Goal: Navigation & Orientation: Find specific page/section

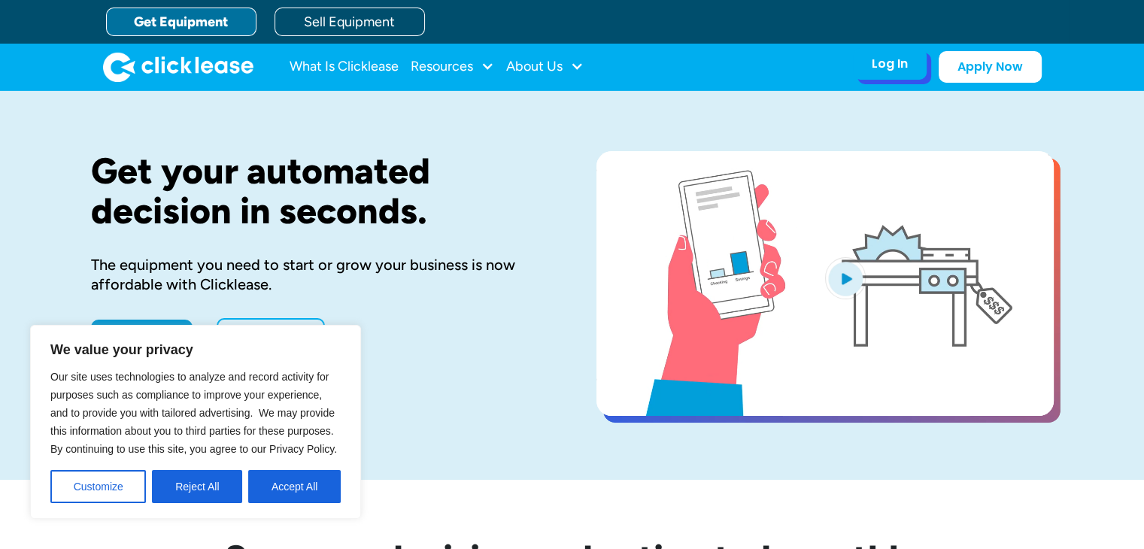
click at [888, 77] on div "Log In Account login I use Clicklease to get my equipment Partner Portal I offe…" at bounding box center [890, 64] width 74 height 32
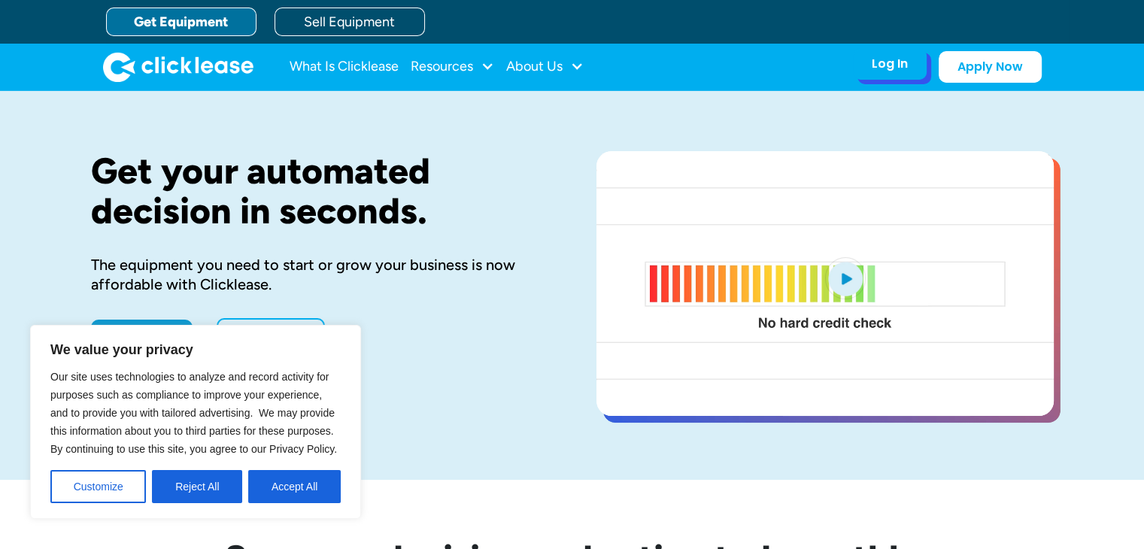
click at [869, 64] on div "Log In Account login I use Clicklease to get my equipment Partner Portal I offe…" at bounding box center [890, 64] width 74 height 32
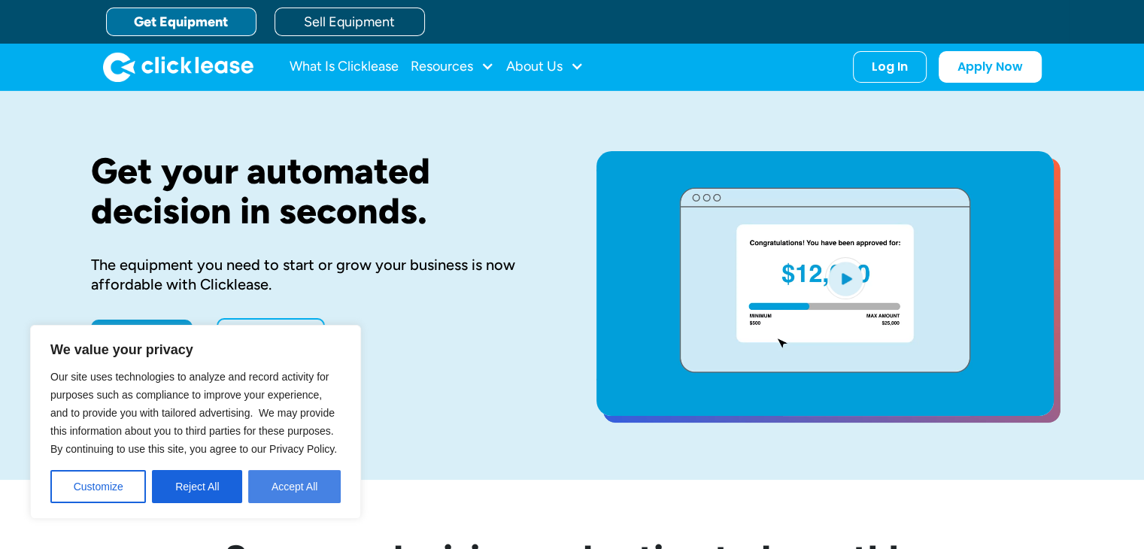
click at [299, 488] on button "Accept All" at bounding box center [294, 486] width 92 height 33
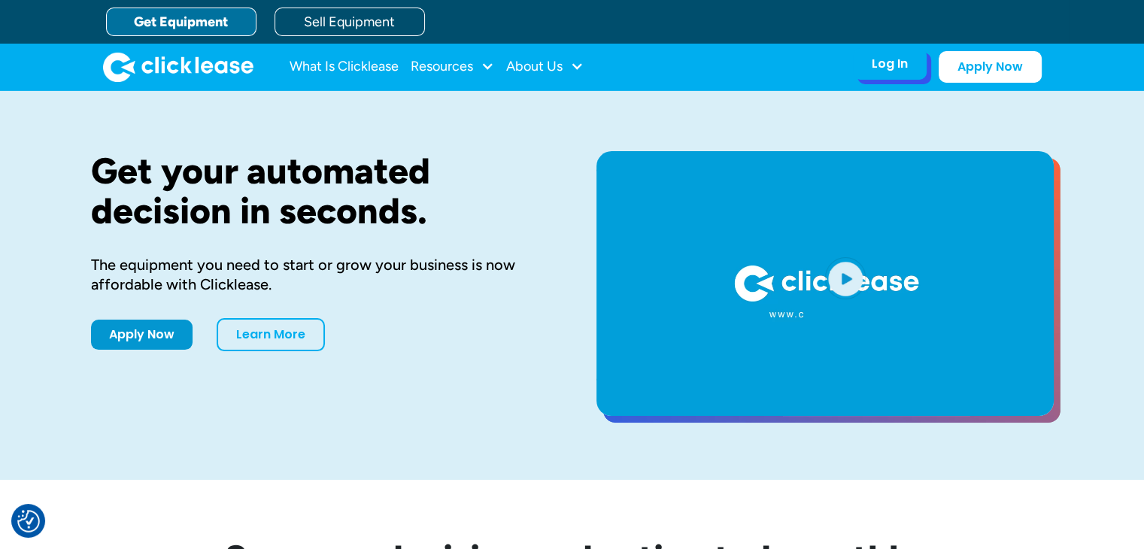
click at [894, 69] on div "Log In" at bounding box center [890, 63] width 36 height 15
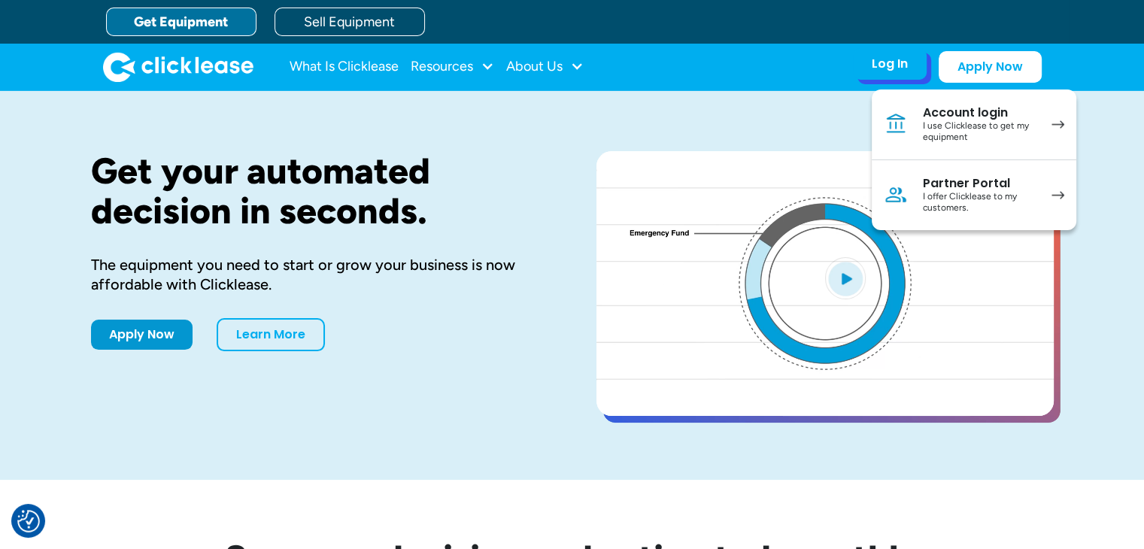
click at [972, 128] on div "I use Clicklease to get my equipment" at bounding box center [980, 131] width 114 height 23
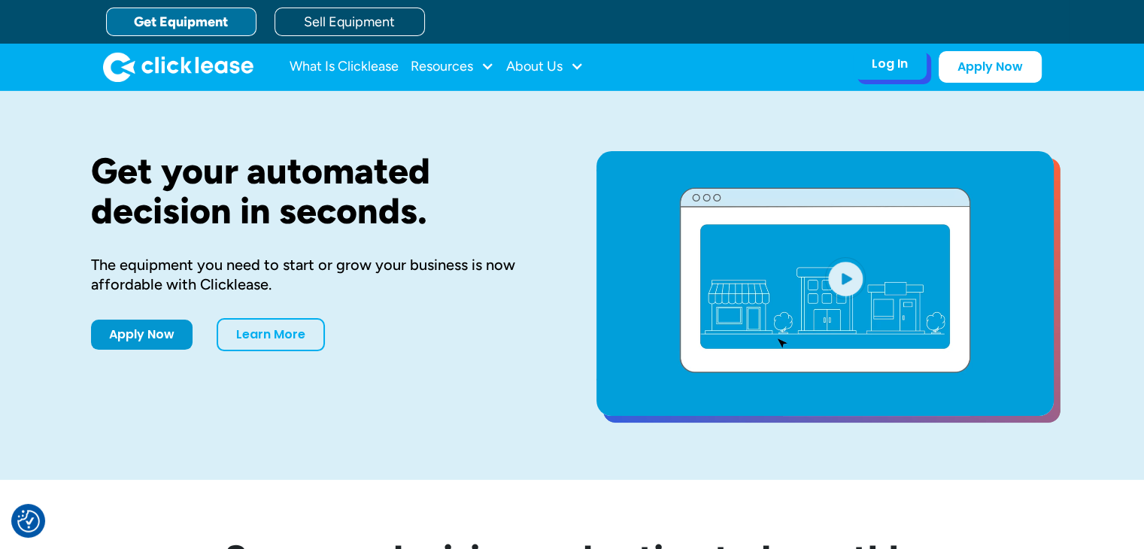
click at [884, 70] on div "Log In" at bounding box center [890, 63] width 36 height 15
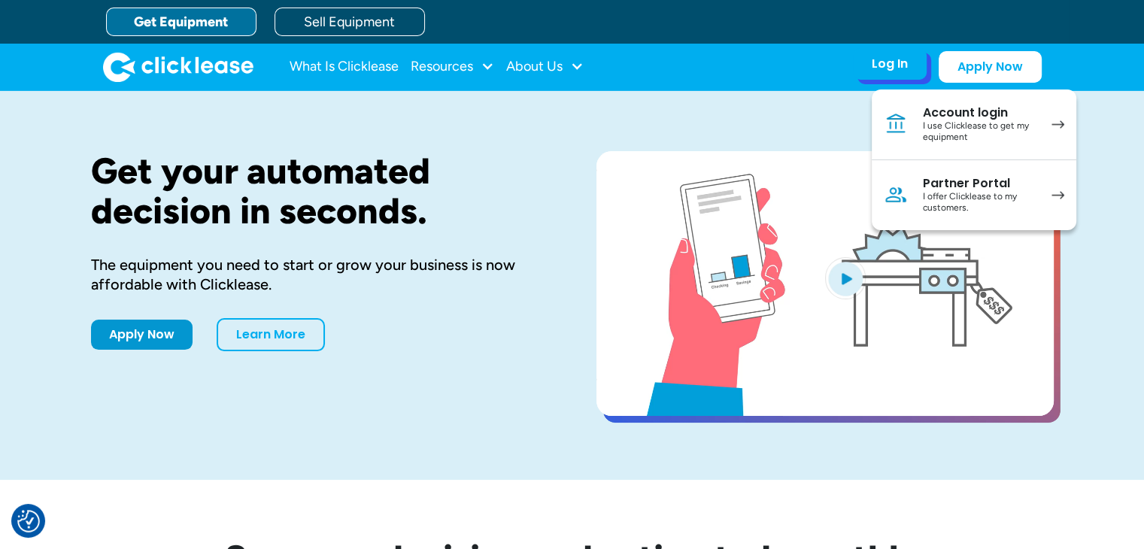
click at [960, 126] on div "I use Clicklease to get my equipment" at bounding box center [980, 131] width 114 height 23
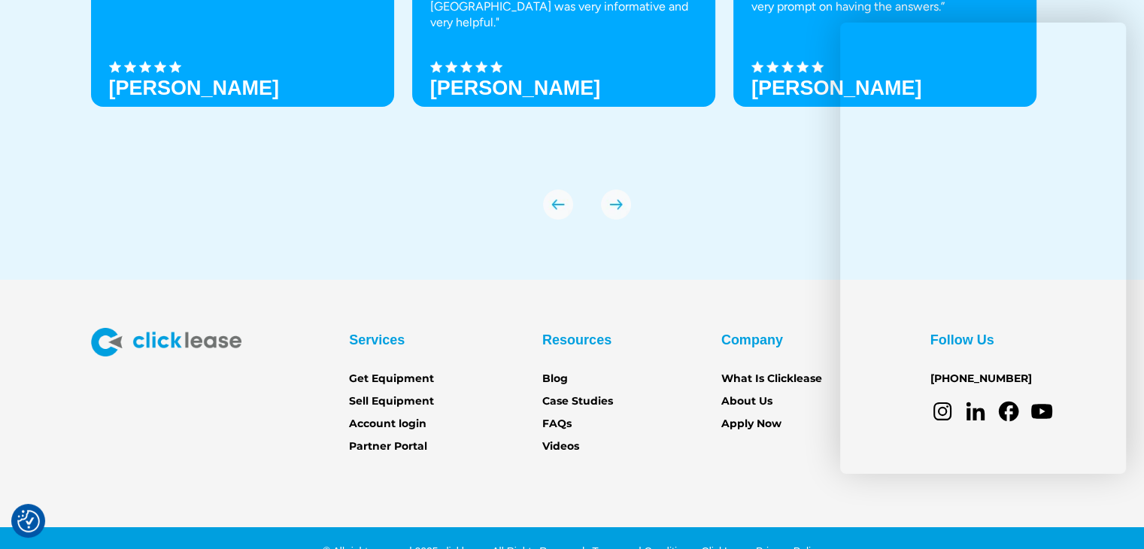
scroll to position [5224, 0]
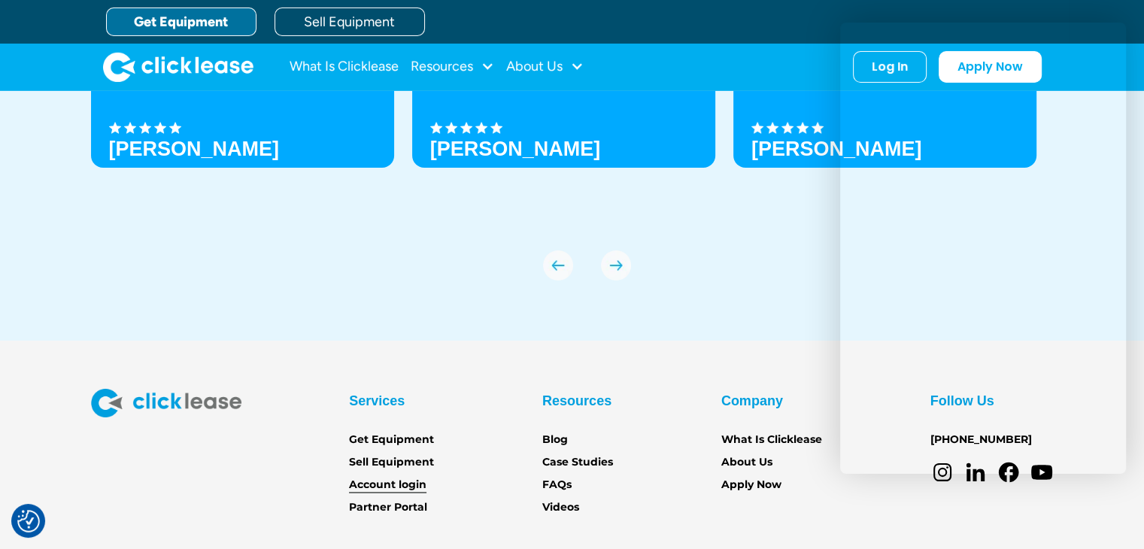
click at [367, 484] on link "Account login" at bounding box center [387, 485] width 77 height 17
